Goal: Find specific page/section: Find specific page/section

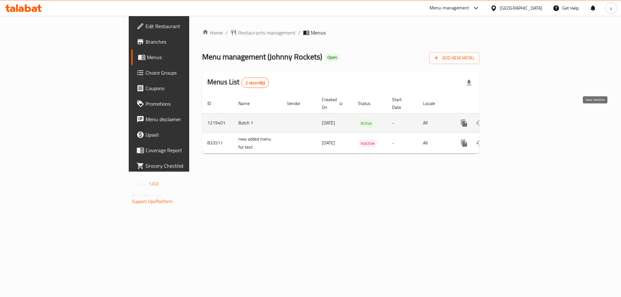
click at [514, 119] on icon "enhanced table" at bounding box center [510, 123] width 8 height 8
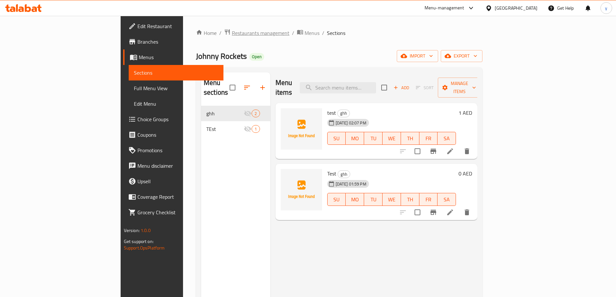
click at [232, 37] on span "Restaurants management" at bounding box center [261, 33] width 58 height 8
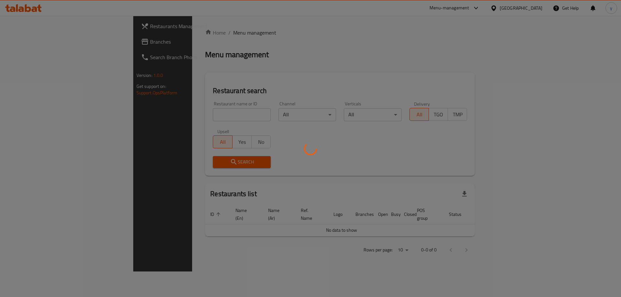
click at [30, 41] on div at bounding box center [310, 148] width 621 height 297
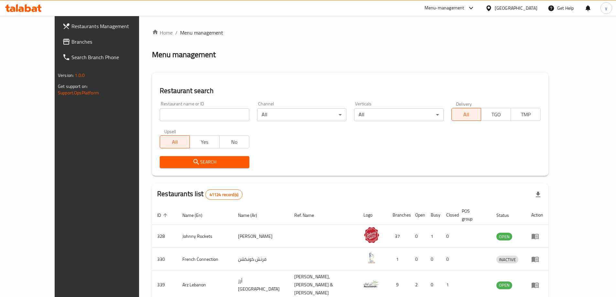
click at [504, 13] on div "[GEOGRAPHIC_DATA]" at bounding box center [511, 8] width 62 height 16
click at [523, 7] on div "[GEOGRAPHIC_DATA]" at bounding box center [515, 8] width 43 height 7
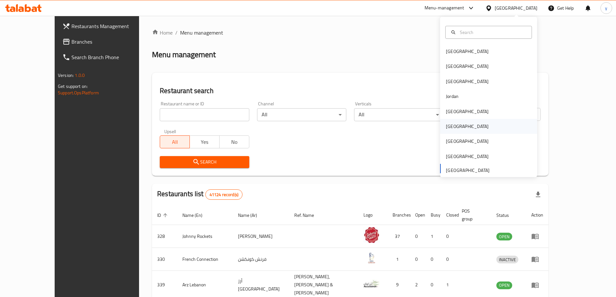
click at [471, 129] on div "[GEOGRAPHIC_DATA]" at bounding box center [488, 126] width 97 height 15
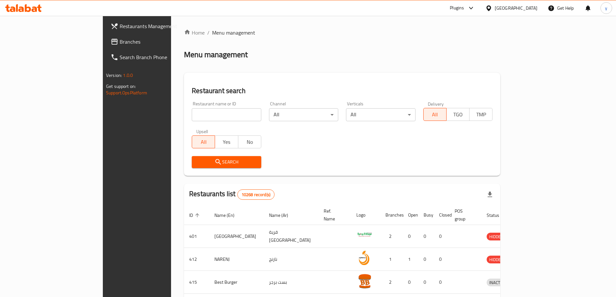
click at [120, 46] on span "Branches" at bounding box center [160, 42] width 81 height 8
